Goal: Navigation & Orientation: Find specific page/section

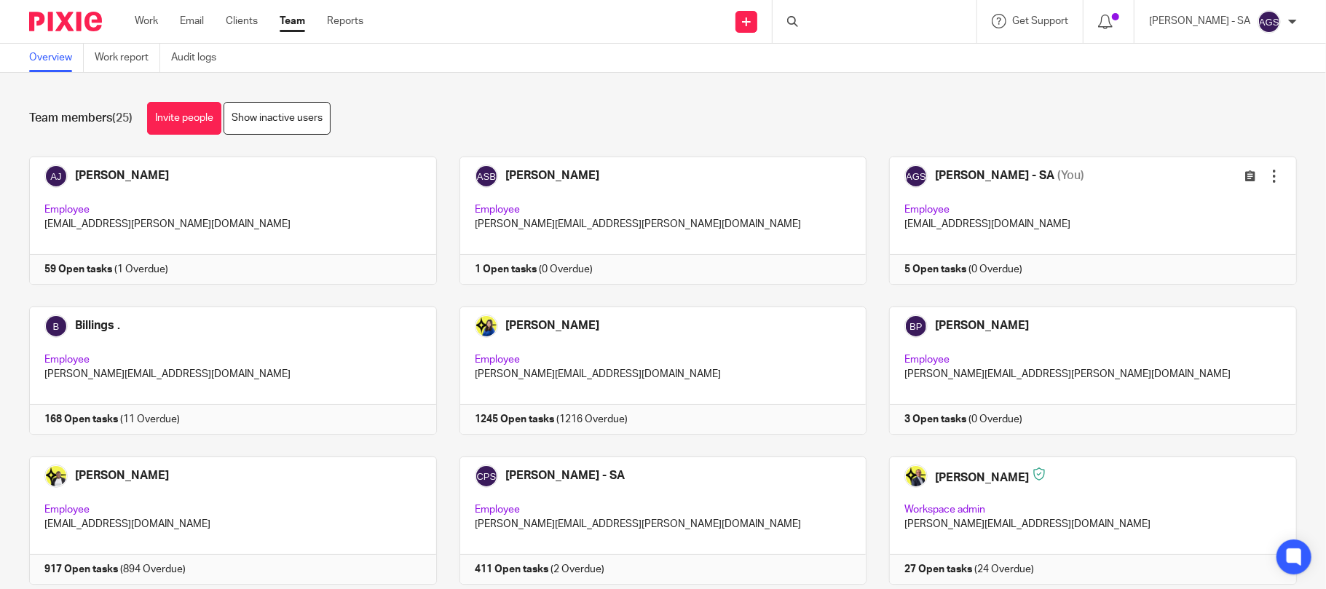
click at [957, 256] on link at bounding box center [1081, 221] width 430 height 128
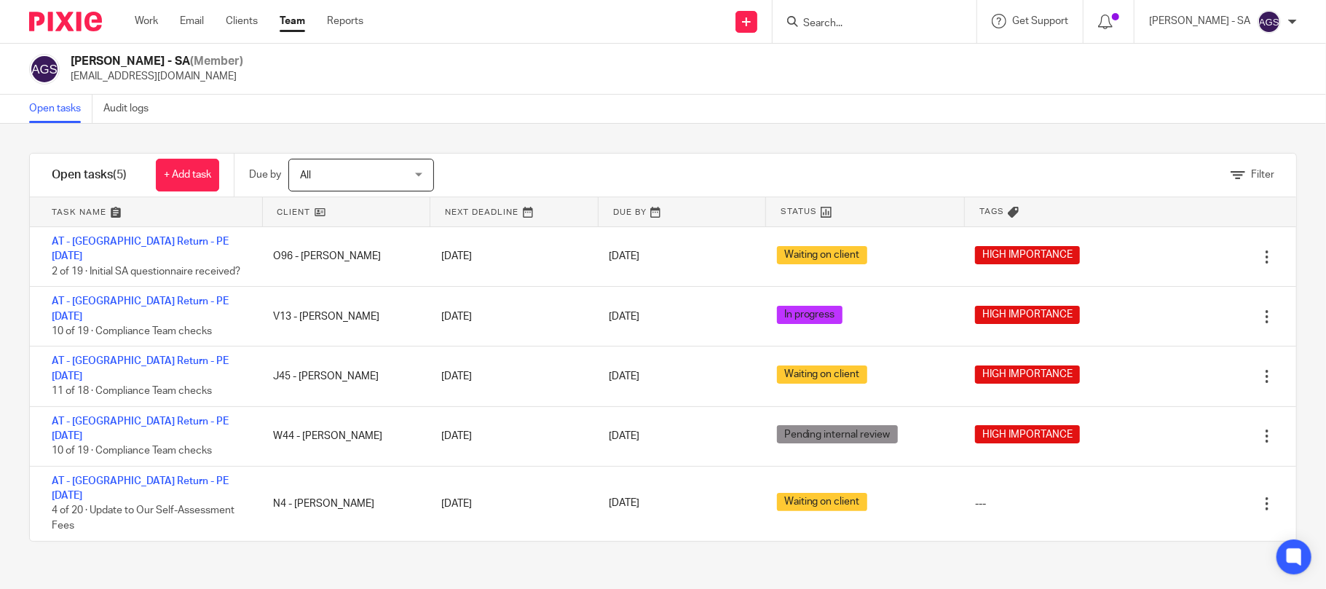
click at [294, 28] on link "Team" at bounding box center [292, 21] width 25 height 15
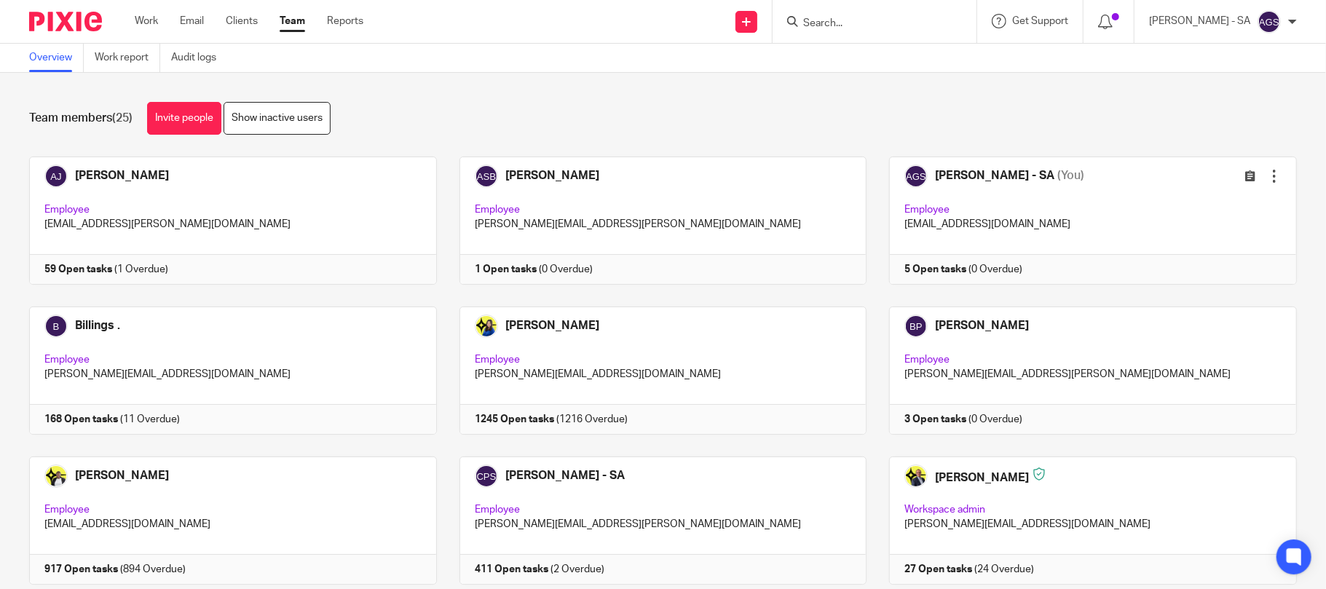
scroll to position [97, 0]
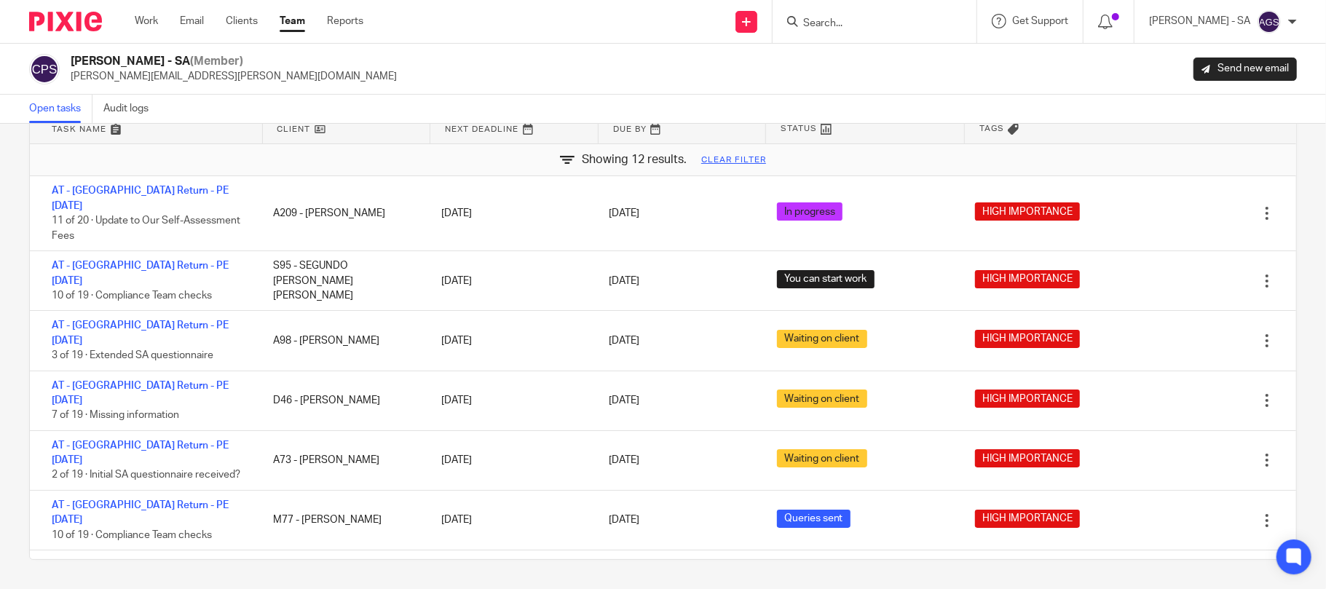
click at [962, 71] on div "Chirag Patoliya - SA (Member) chirag.patoliya@confiancebizsol.com Send new email" at bounding box center [663, 69] width 1268 height 31
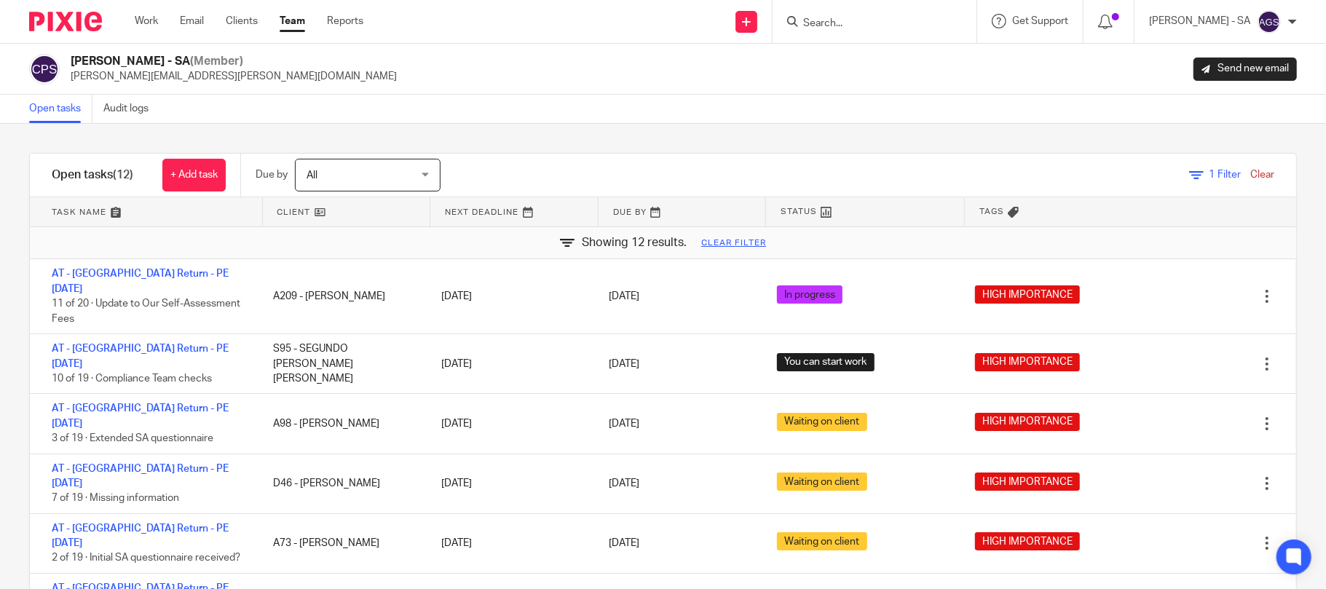
click at [862, 109] on div "Open tasks Audit logs" at bounding box center [663, 109] width 1326 height 29
